Goal: Information Seeking & Learning: Learn about a topic

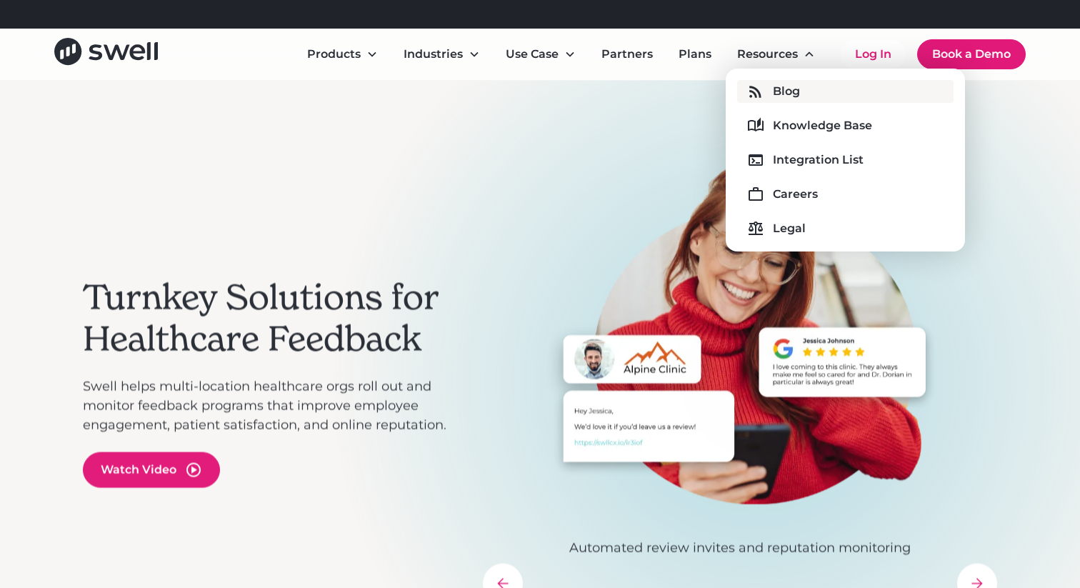
click at [787, 87] on div "Blog" at bounding box center [786, 91] width 27 height 17
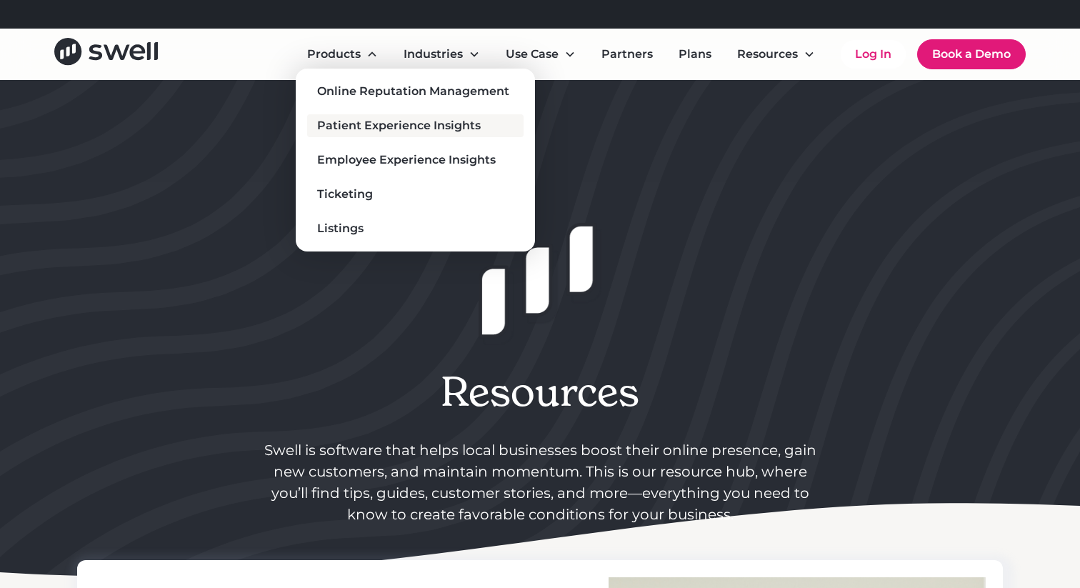
click at [383, 124] on div "Patient Experience Insights" at bounding box center [399, 125] width 164 height 17
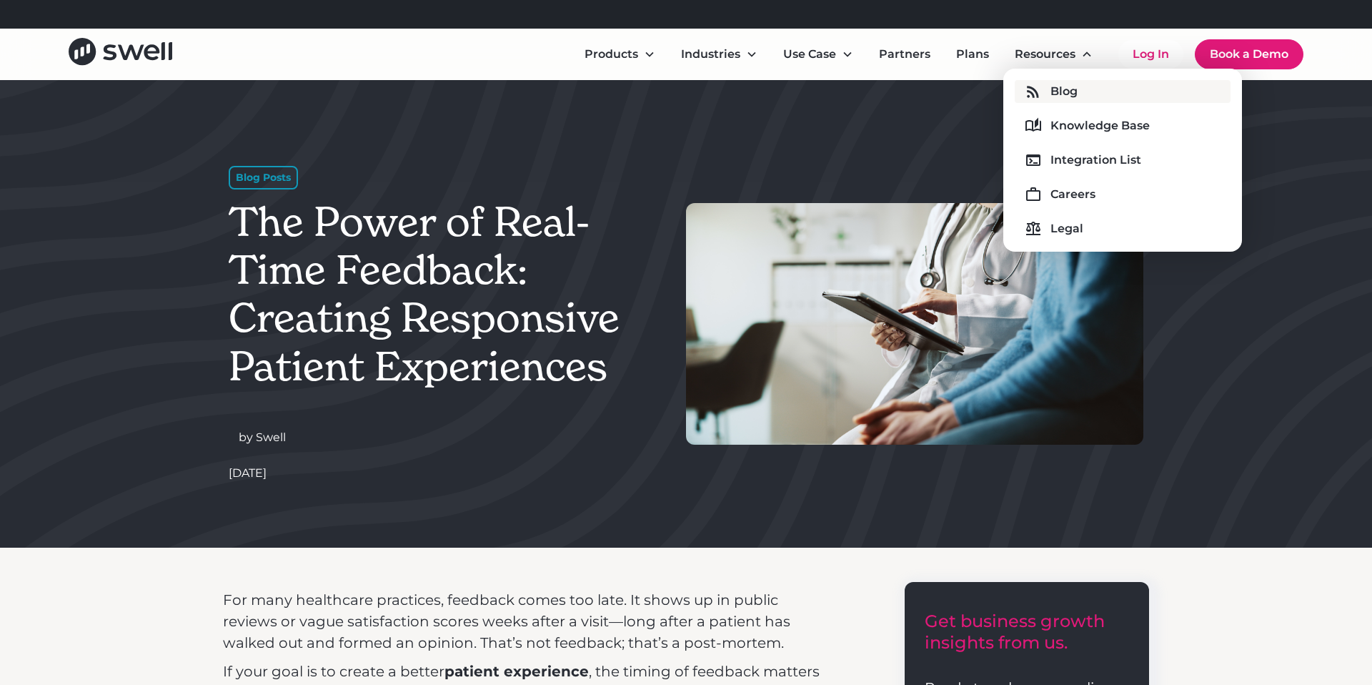
click at [1044, 94] on link "Blog" at bounding box center [1123, 91] width 216 height 23
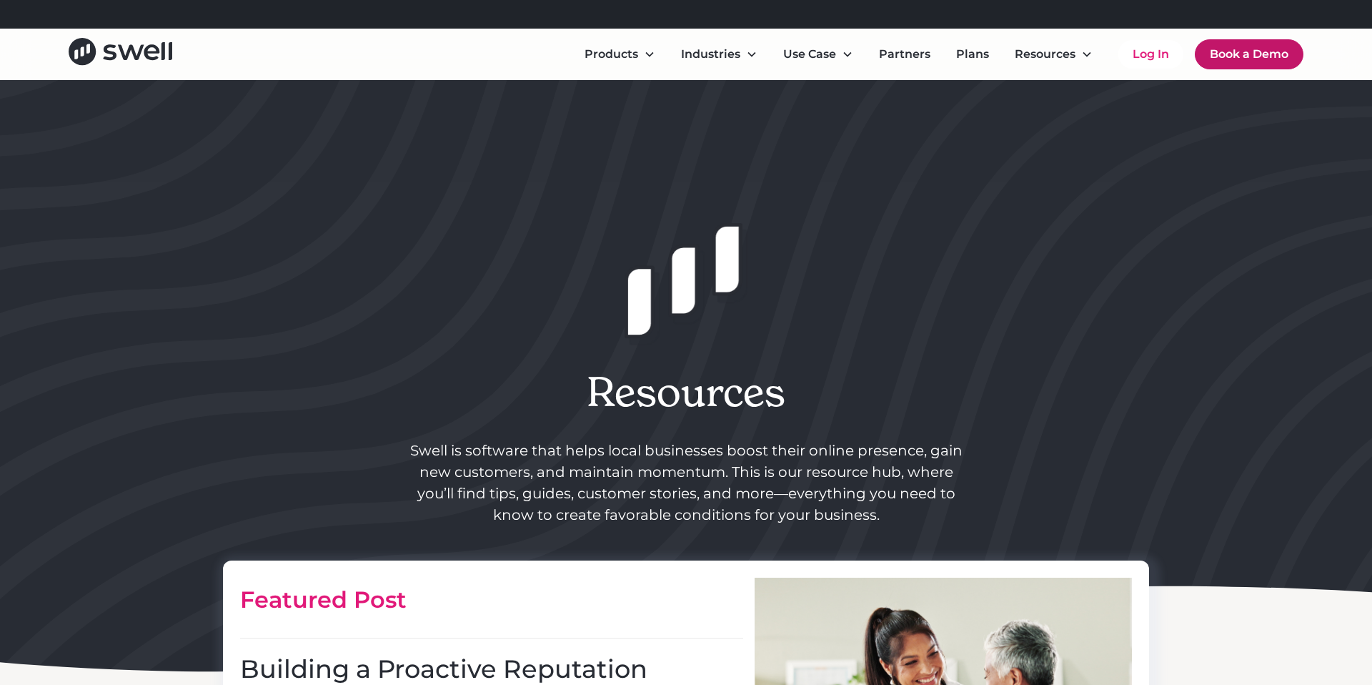
drag, startPoint x: 1217, startPoint y: 24, endPoint x: 1223, endPoint y: 41, distance: 17.6
click at [1219, 26] on div "Refer a clinic, get $300! Learn More" at bounding box center [686, 14] width 1372 height 29
drag, startPoint x: 1224, startPoint y: 46, endPoint x: 1127, endPoint y: 26, distance: 98.5
click at [1224, 46] on link "Book a Demo" at bounding box center [1249, 54] width 109 height 30
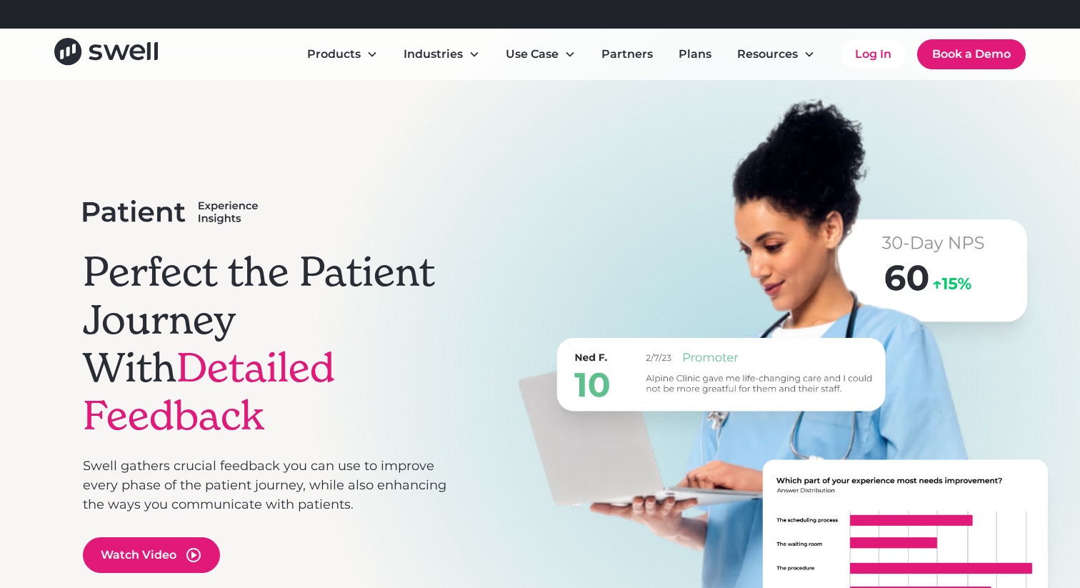
scroll to position [129, 0]
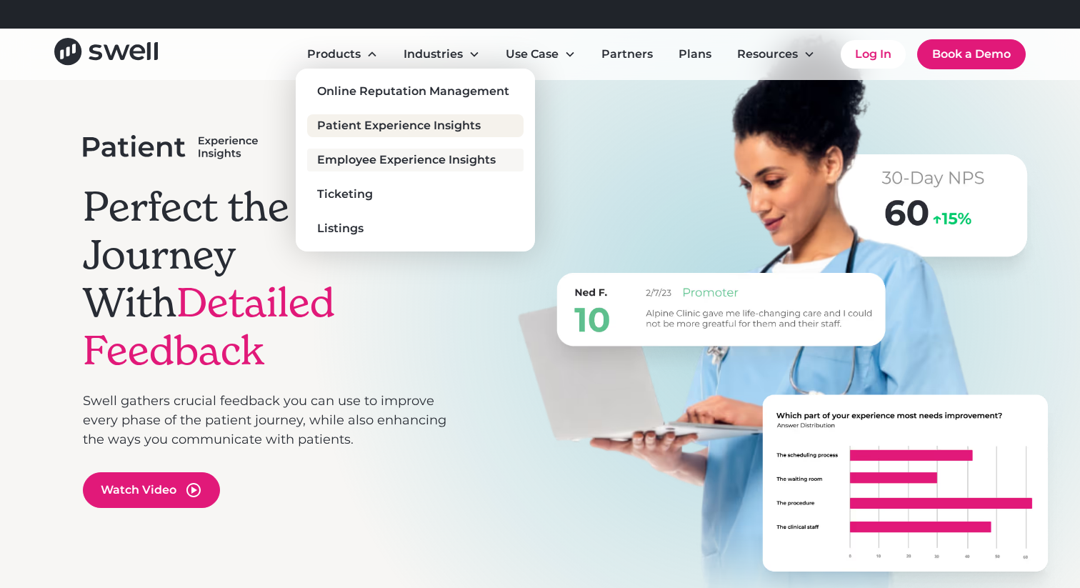
click at [333, 164] on div "Employee Experience Insights" at bounding box center [406, 159] width 179 height 17
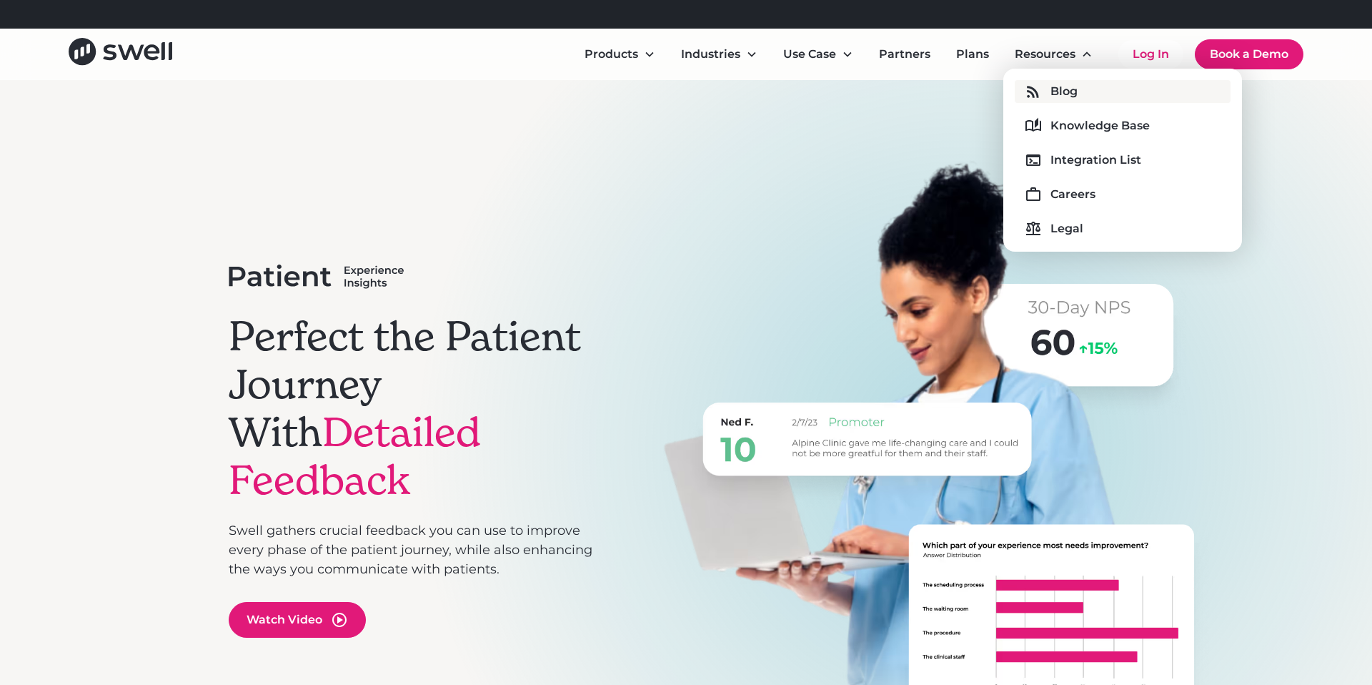
click at [1021, 98] on link "Blog" at bounding box center [1123, 91] width 216 height 23
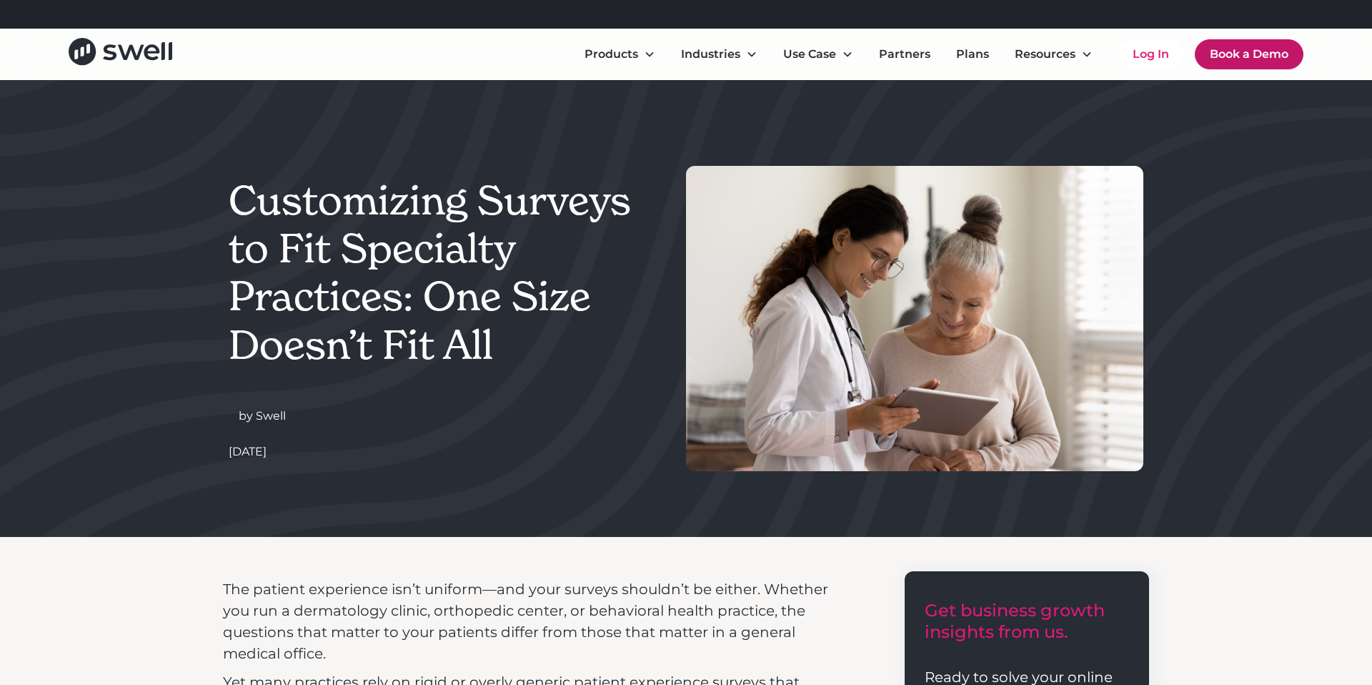
drag, startPoint x: 1285, startPoint y: 63, endPoint x: 1273, endPoint y: 59, distance: 12.7
click at [1285, 63] on link "Book a Demo" at bounding box center [1249, 54] width 109 height 30
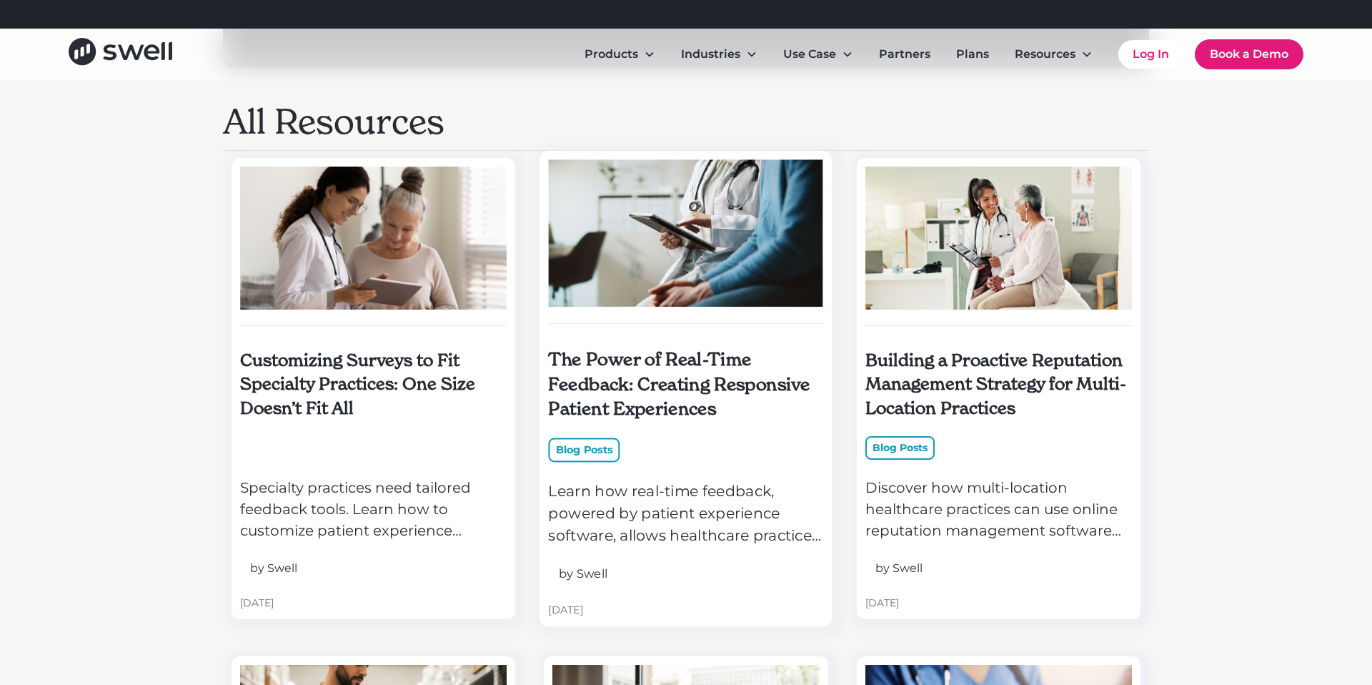
scroll to position [1113, 0]
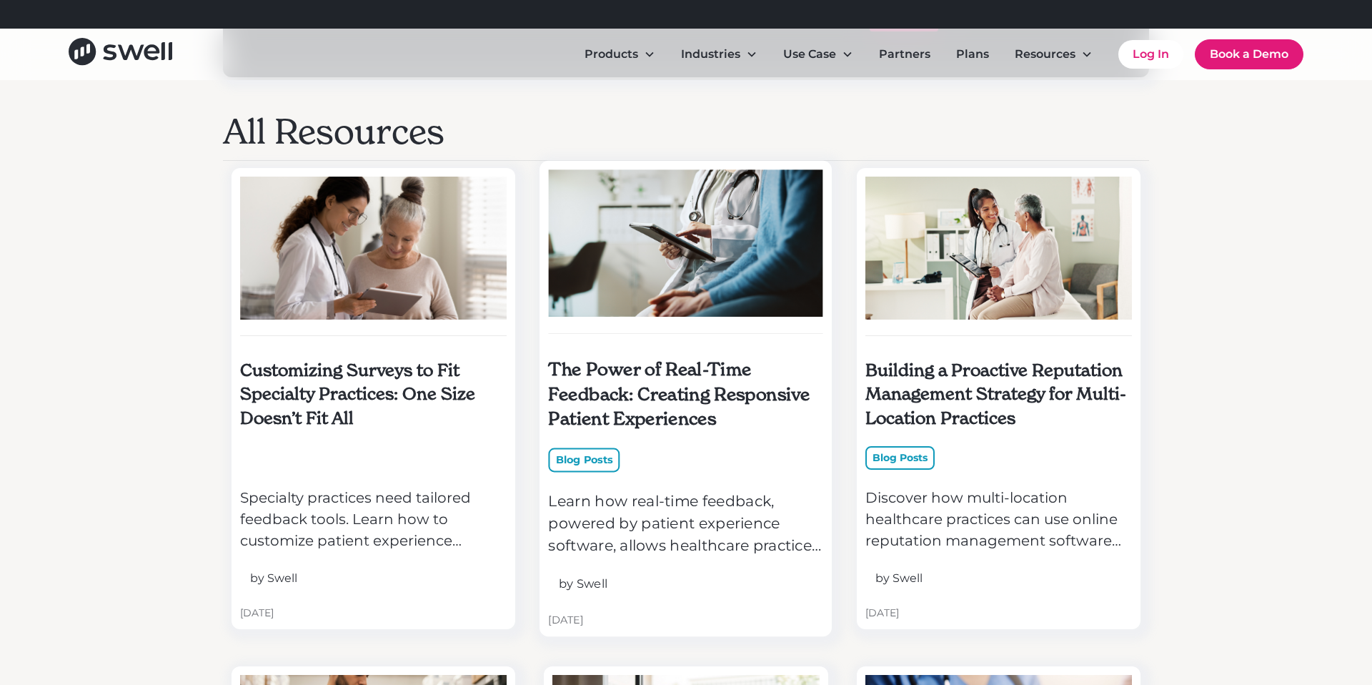
click at [663, 407] on h5 "The Power of Real-Time Feedback: Creating Responsive Patient Experiences" at bounding box center [686, 394] width 275 height 74
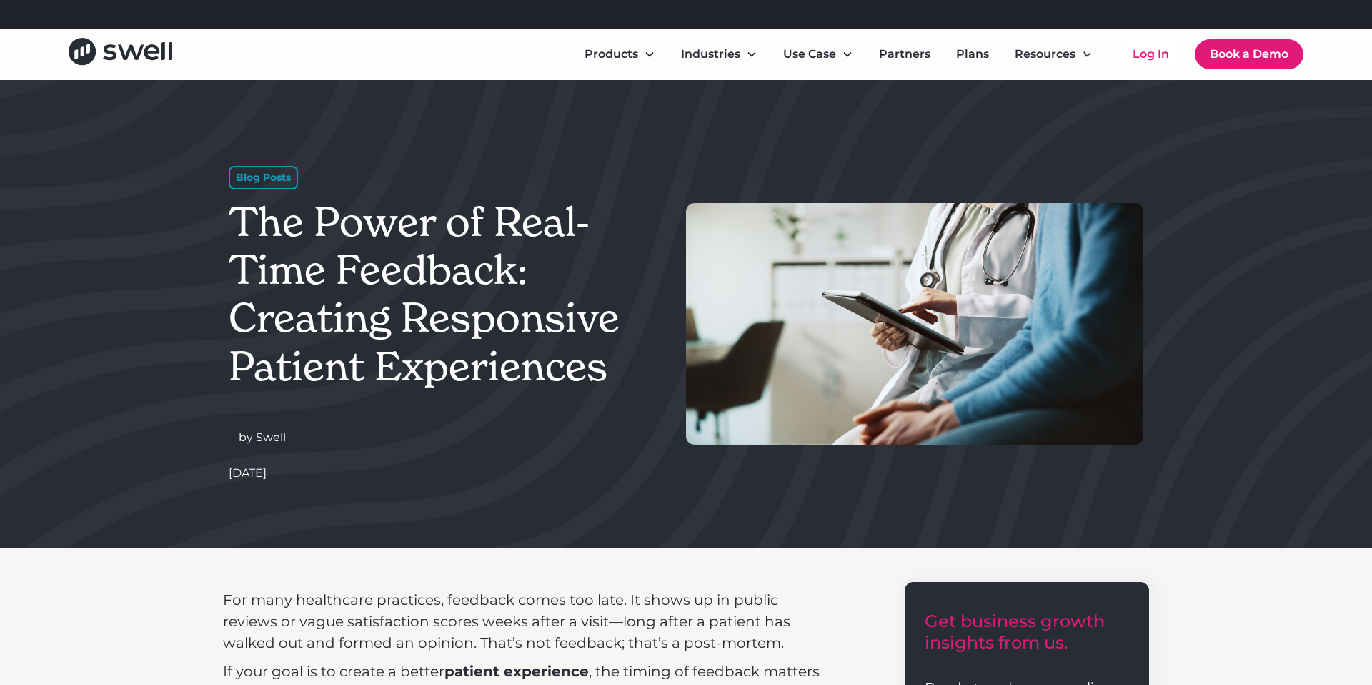
click at [1065, 101] on header "Blog Posts The Power of Real-Time Feedback: Creating Responsive Patient Experie…" at bounding box center [686, 313] width 932 height 467
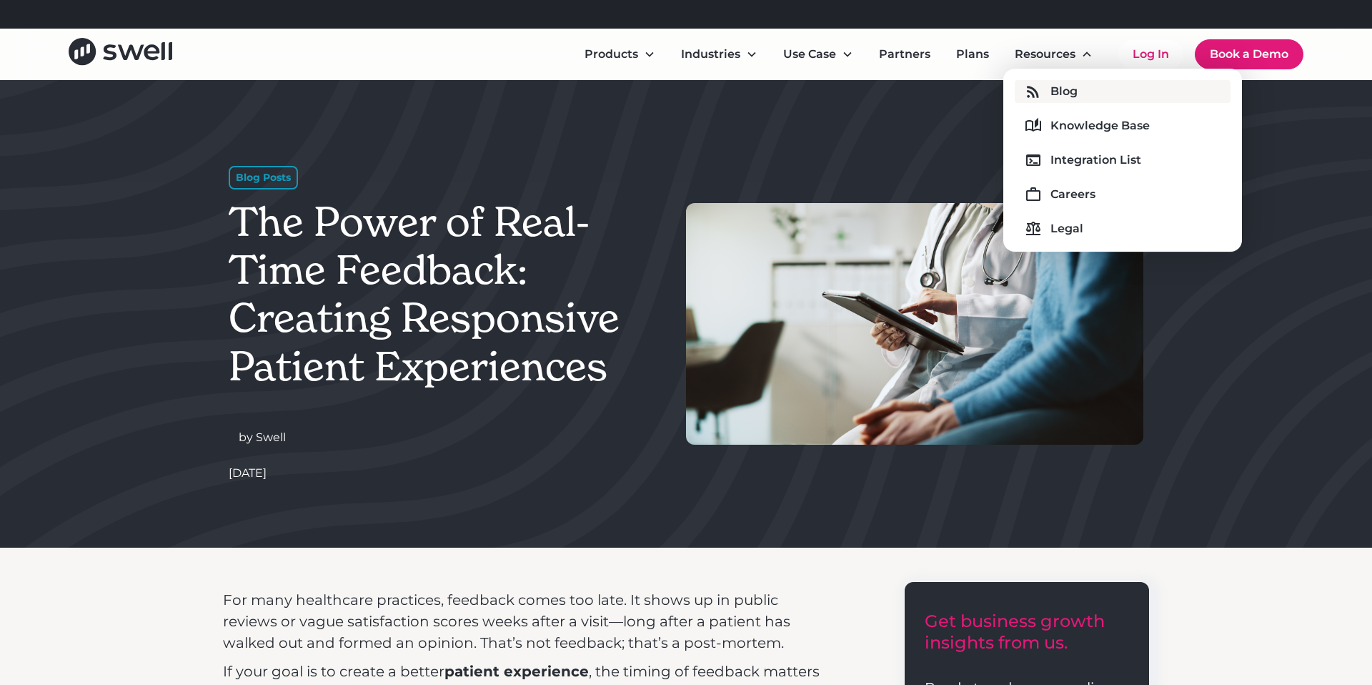
click at [1064, 97] on div "Blog" at bounding box center [1063, 91] width 27 height 17
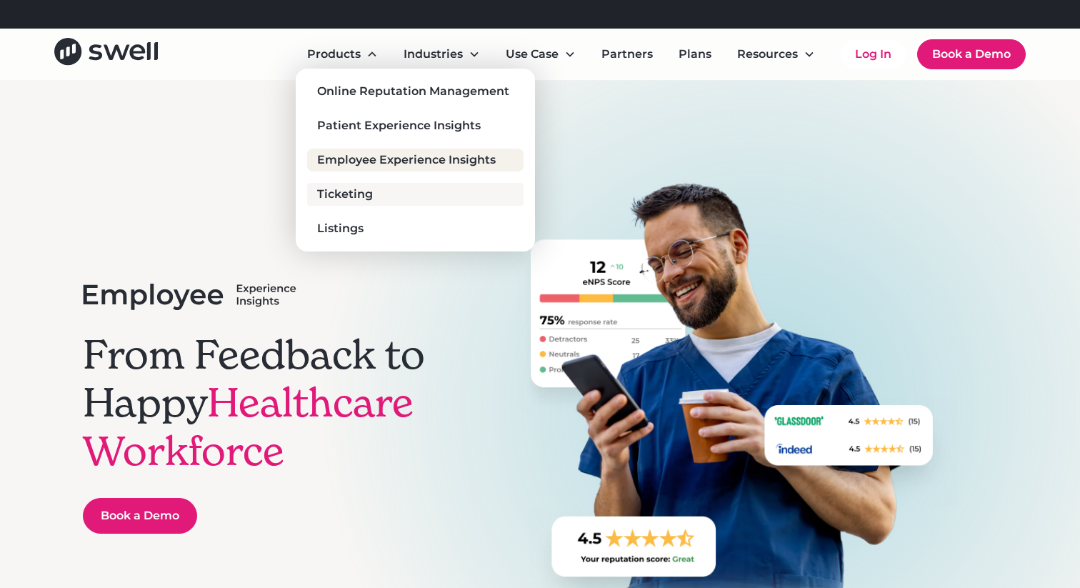
click at [344, 196] on div "Ticketing" at bounding box center [345, 194] width 56 height 17
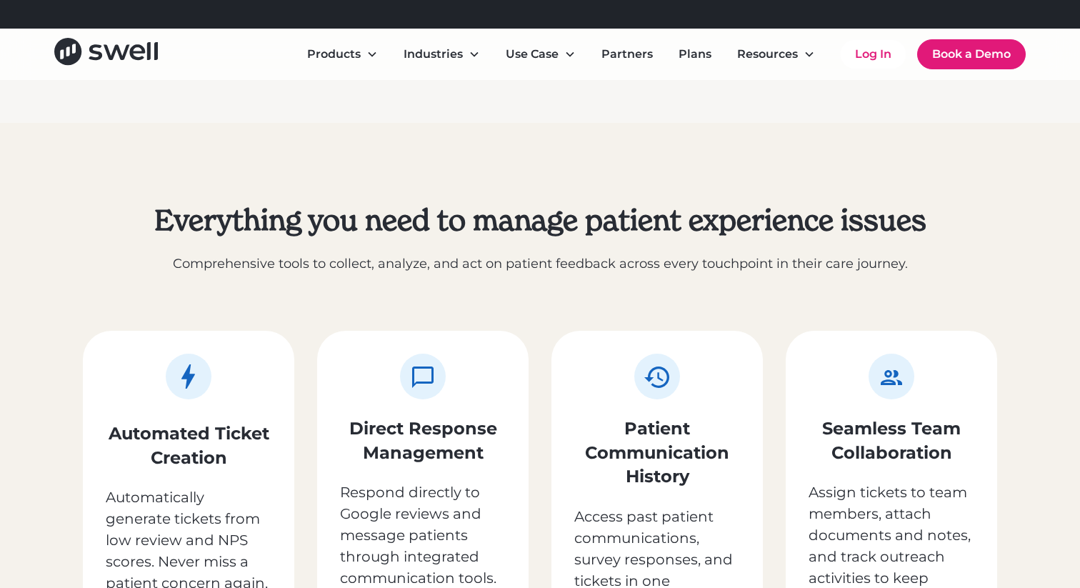
scroll to position [1366, 0]
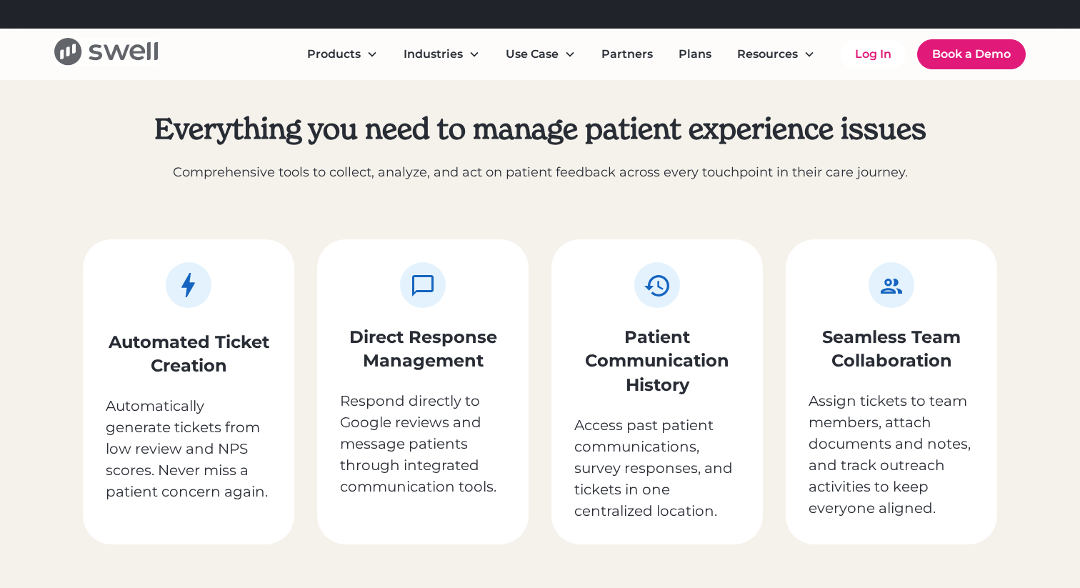
click at [126, 40] on icon "home" at bounding box center [106, 51] width 104 height 27
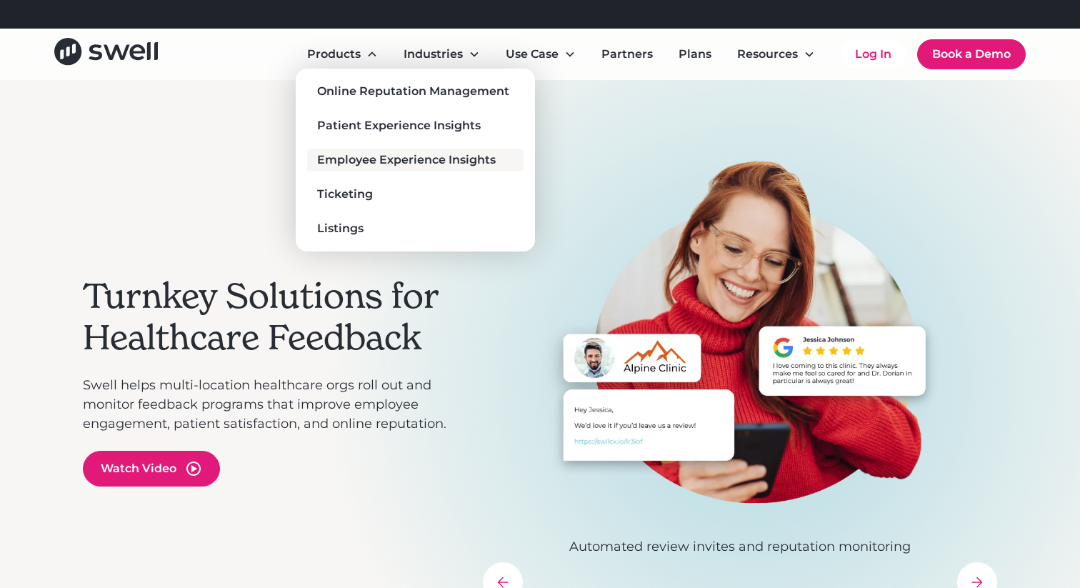
click at [361, 154] on div "Employee Experience Insights" at bounding box center [406, 159] width 179 height 17
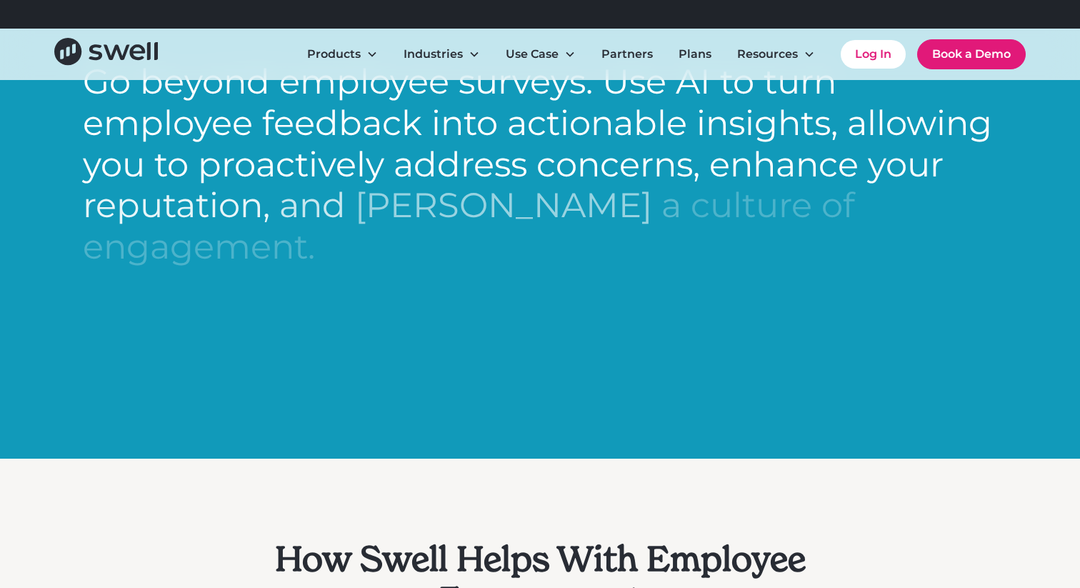
scroll to position [836, 0]
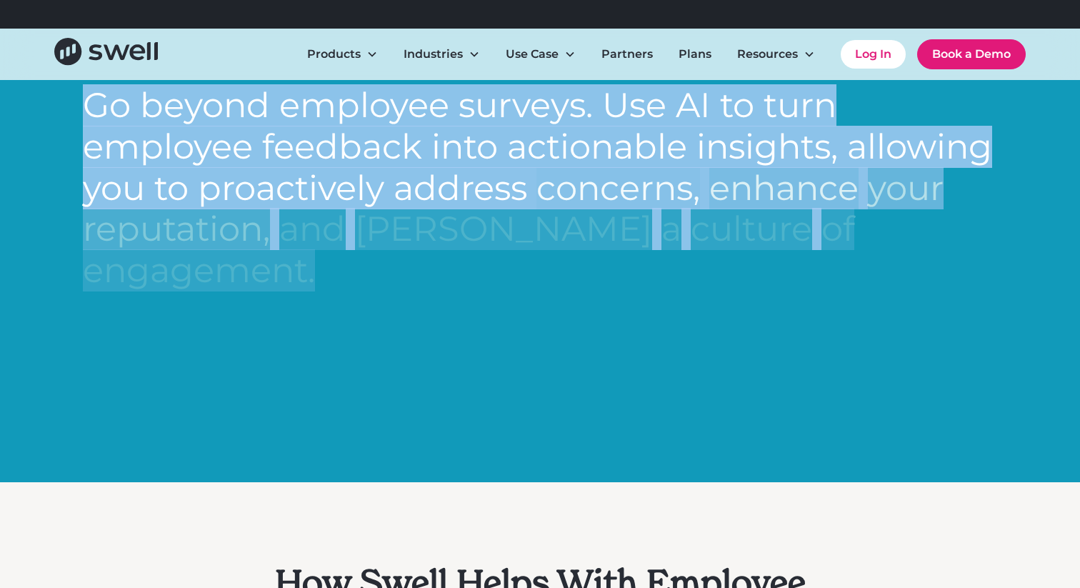
drag, startPoint x: 291, startPoint y: 174, endPoint x: 975, endPoint y: 292, distance: 694.7
click at [975, 292] on div "Go beyond employee surveys. Use AI to turn employee feedback into actionable in…" at bounding box center [540, 188] width 915 height 366
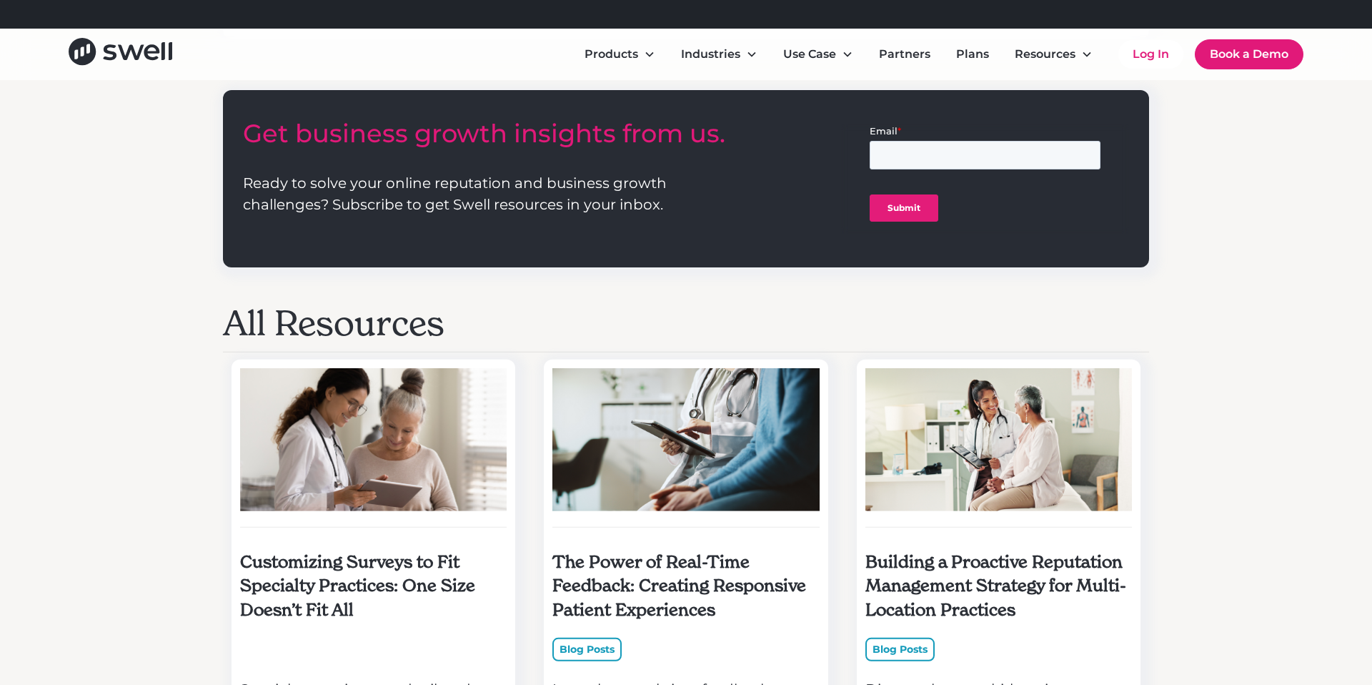
scroll to position [1052, 0]
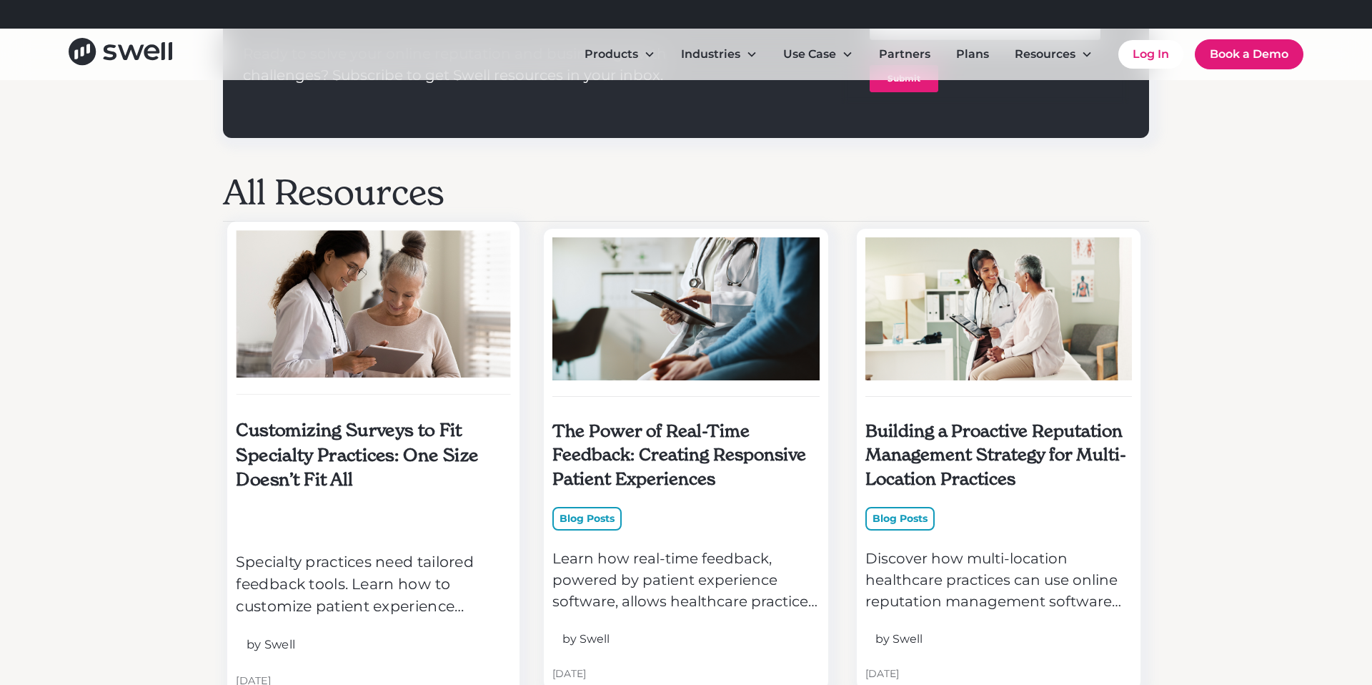
click at [407, 457] on h5 "Customizing Surveys to Fit Specialty Practices: One Size Doesn’t Fit All" at bounding box center [373, 454] width 275 height 74
